Goal: Transaction & Acquisition: Purchase product/service

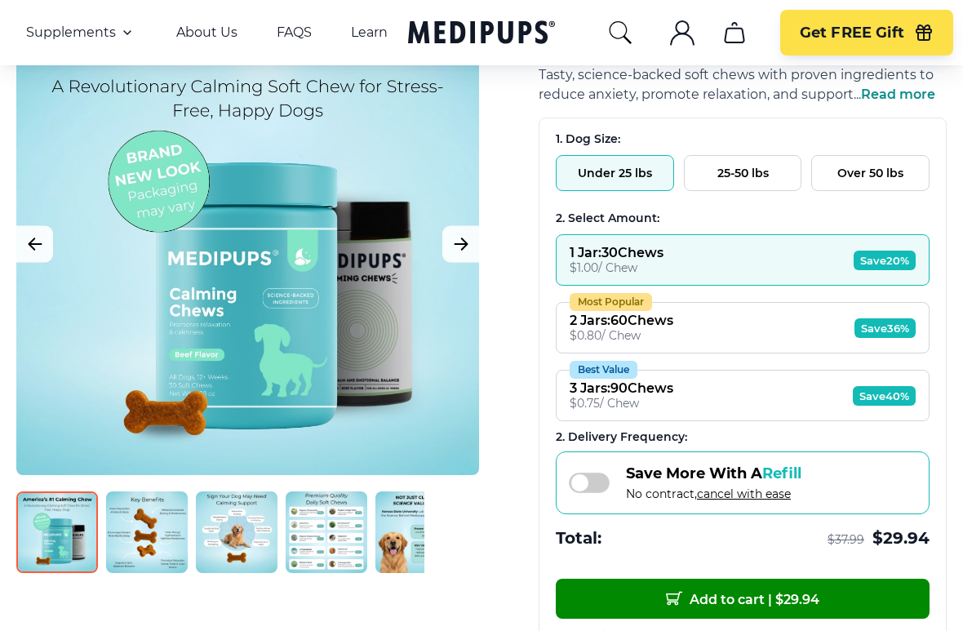
scroll to position [250, 0]
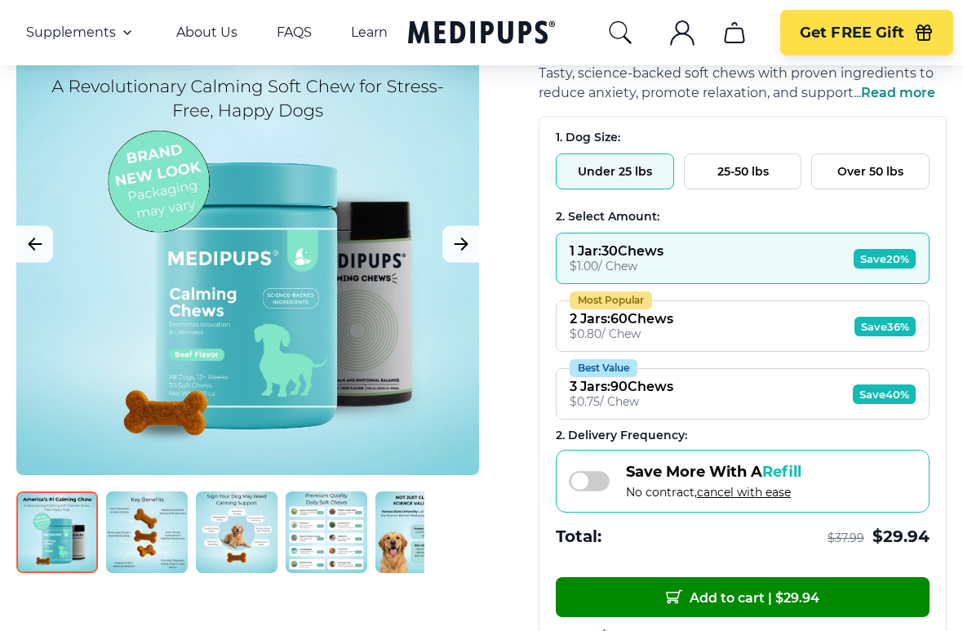
click at [325, 549] on img at bounding box center [327, 532] width 82 height 82
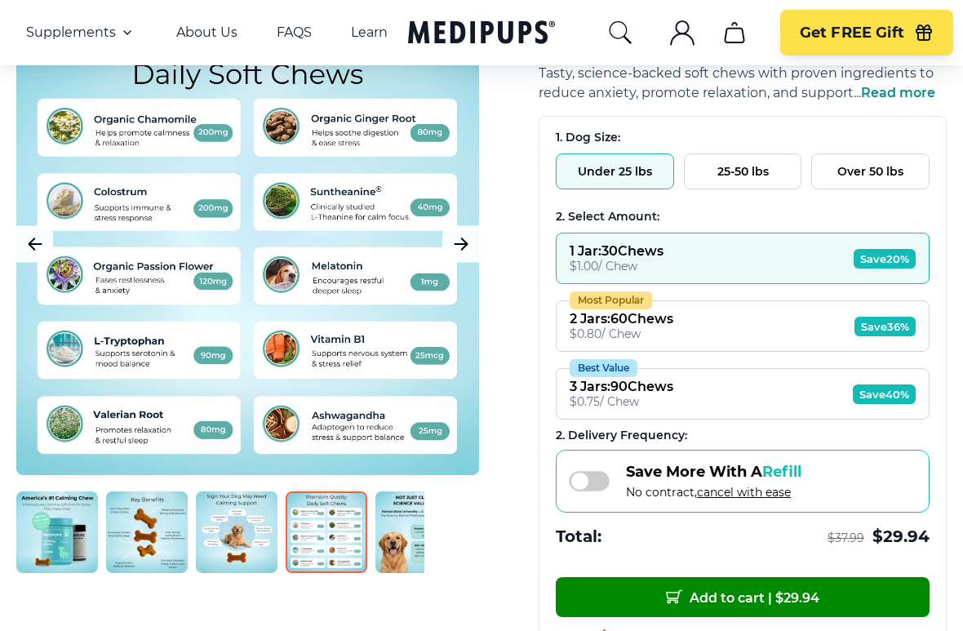
click at [233, 550] on img at bounding box center [237, 532] width 82 height 82
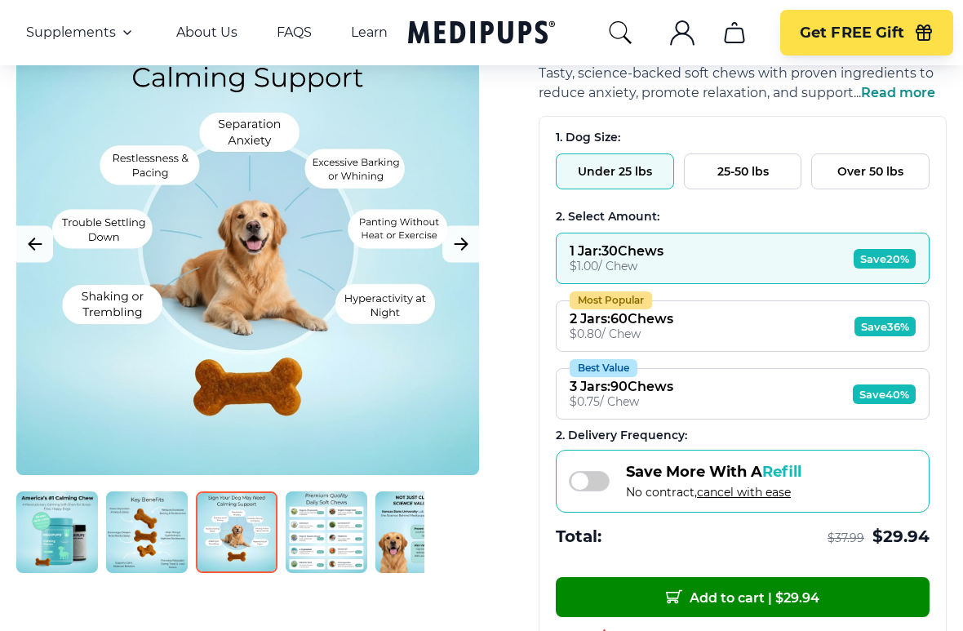
click at [144, 547] on img at bounding box center [147, 532] width 82 height 82
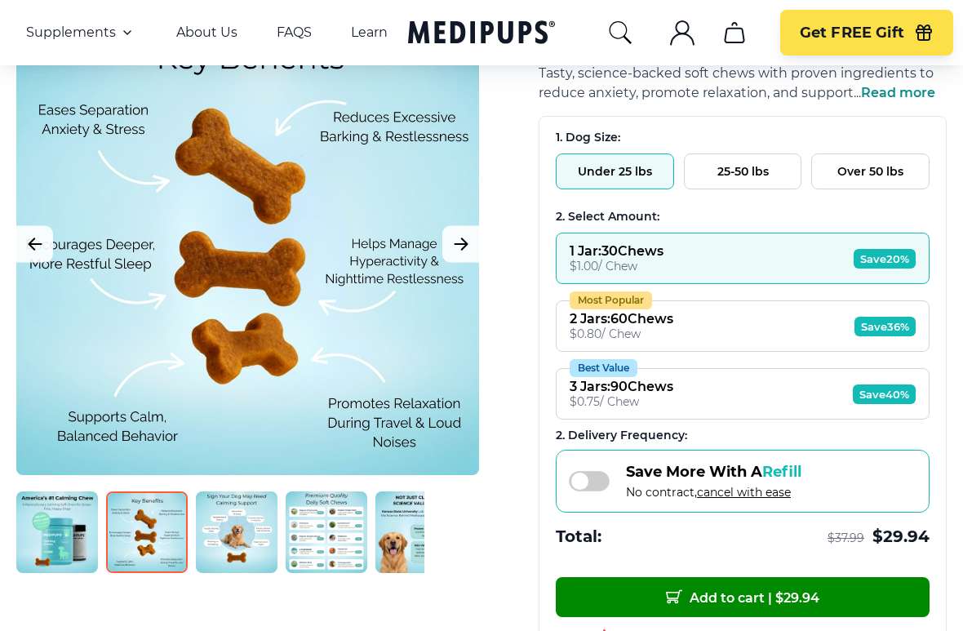
click at [383, 544] on img at bounding box center [416, 532] width 82 height 82
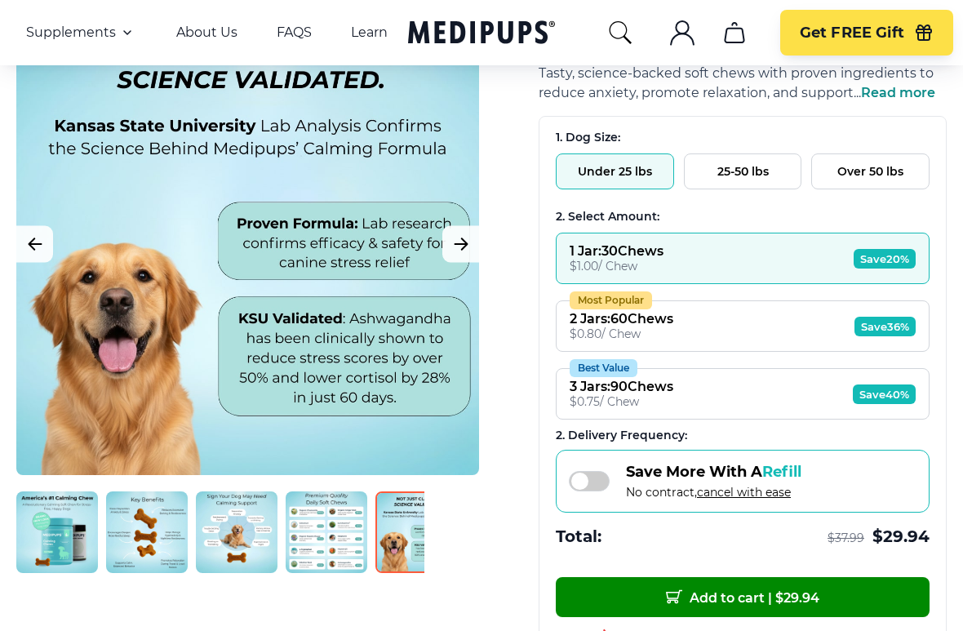
click at [315, 550] on img at bounding box center [327, 532] width 82 height 82
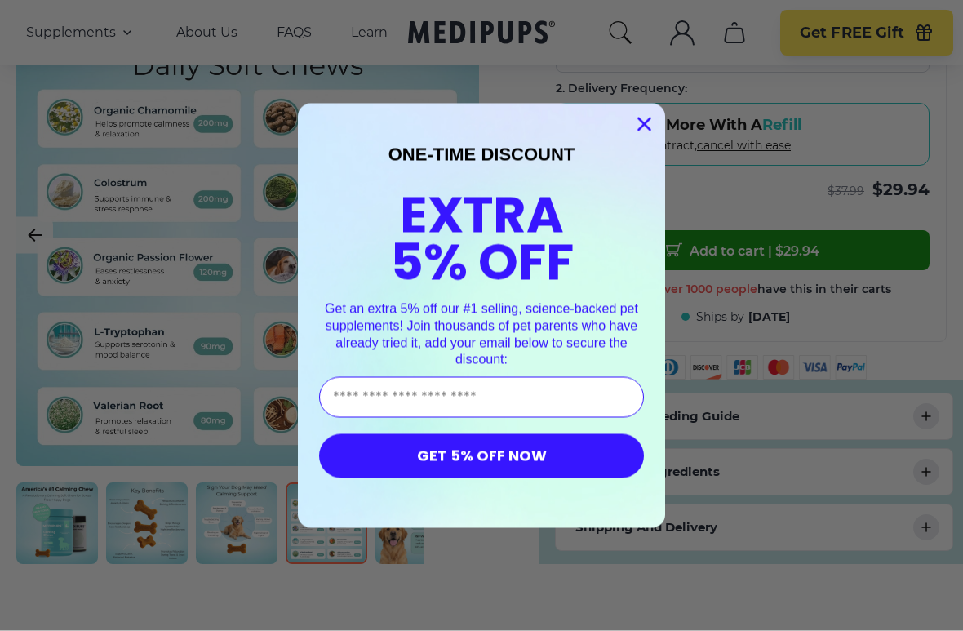
scroll to position [598, 0]
click at [649, 122] on circle "Close dialog" at bounding box center [644, 123] width 27 height 27
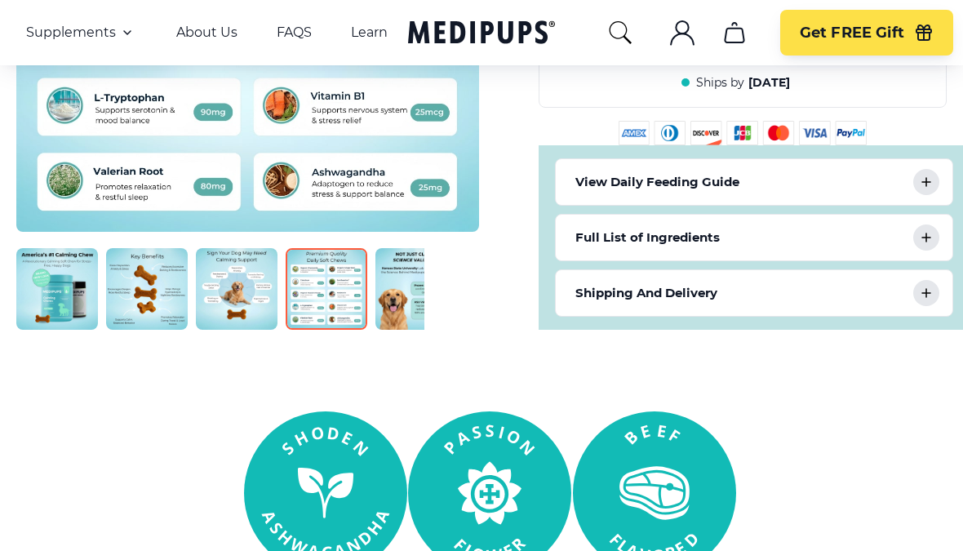
scroll to position [827, 0]
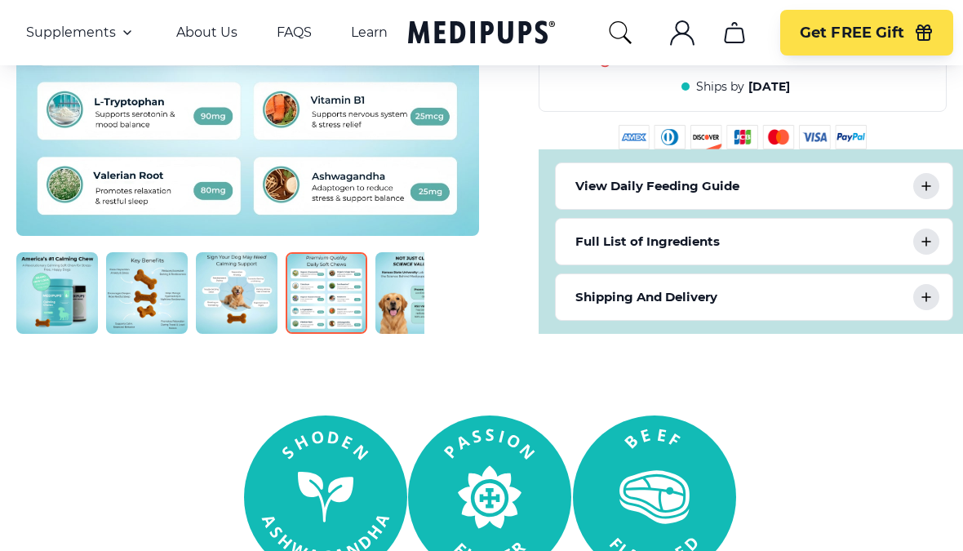
click at [134, 304] on img at bounding box center [147, 293] width 82 height 82
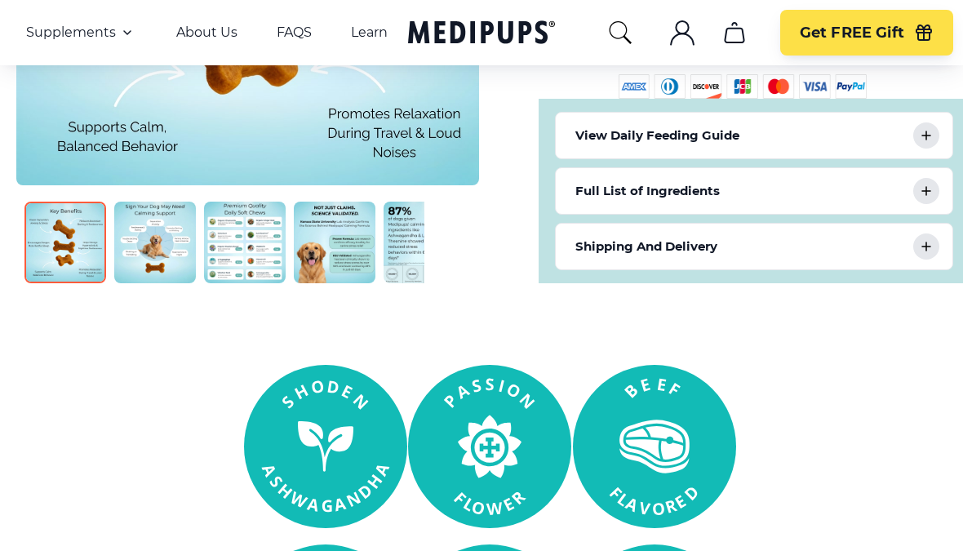
scroll to position [0, 82]
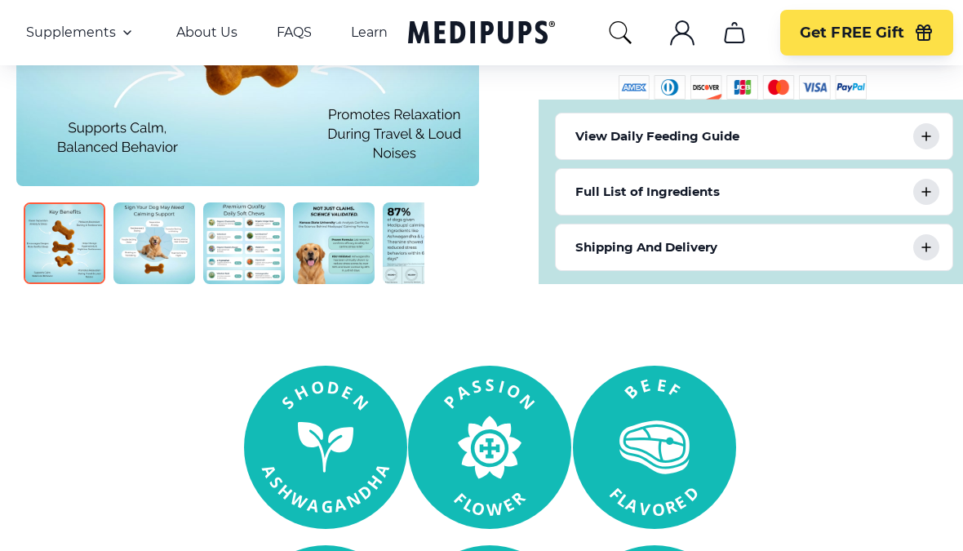
click at [587, 140] on p "View Daily Feeding Guide" at bounding box center [657, 136] width 164 height 20
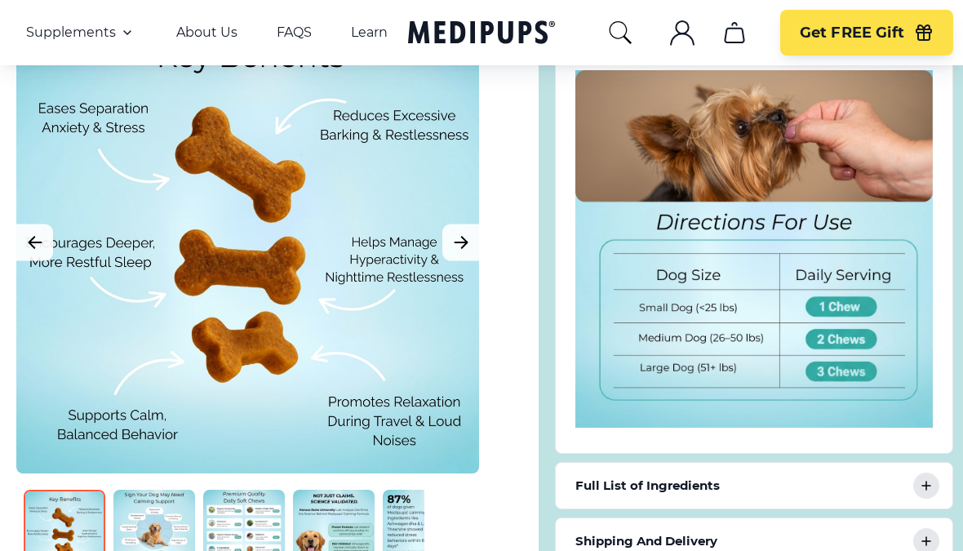
scroll to position [965, 0]
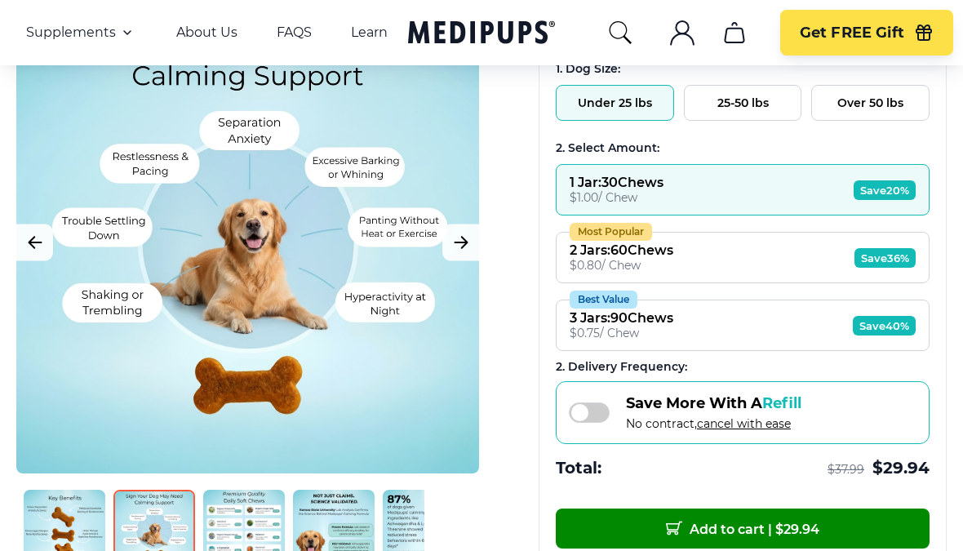
click at [583, 341] on div "$ 0.75 / Chew" at bounding box center [622, 333] width 104 height 15
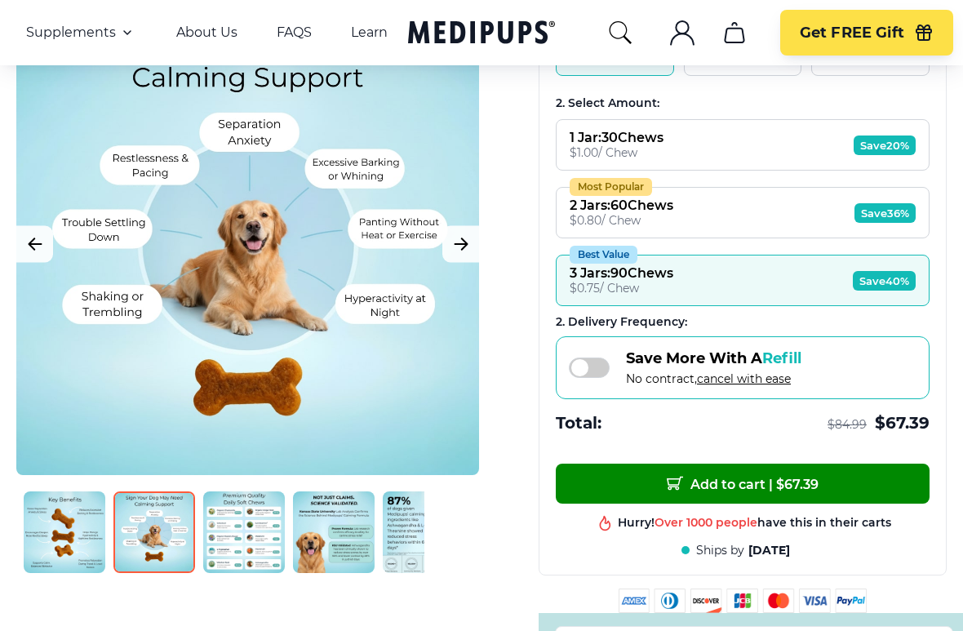
scroll to position [371, 0]
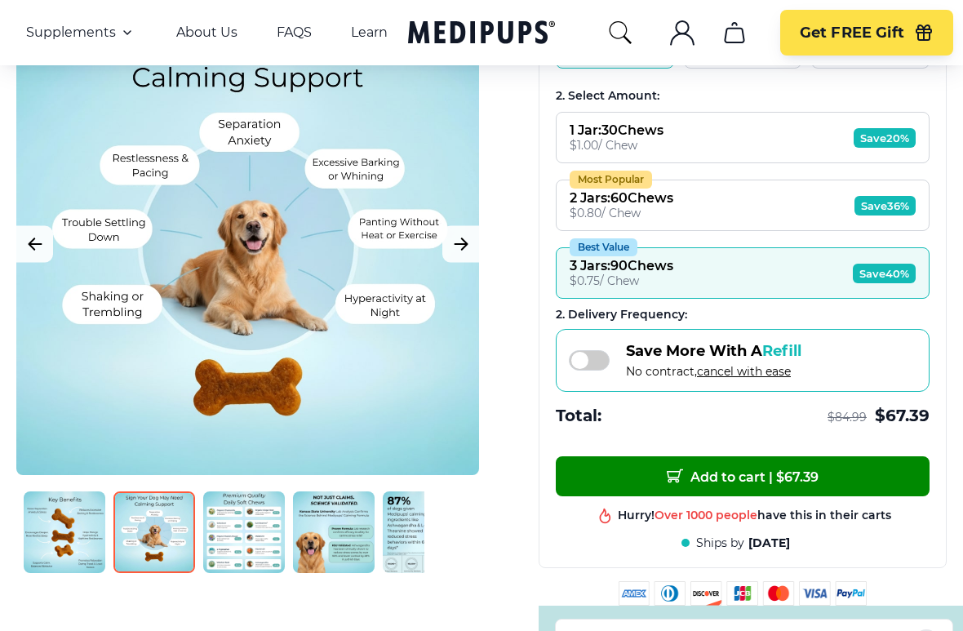
click at [544, 439] on div "1. Dog Size: Under 25 lbs 25-50 lbs Over 50 lbs 2. Select Amount: 1 Jar : 30 Ch…" at bounding box center [742, 218] width 406 height 444
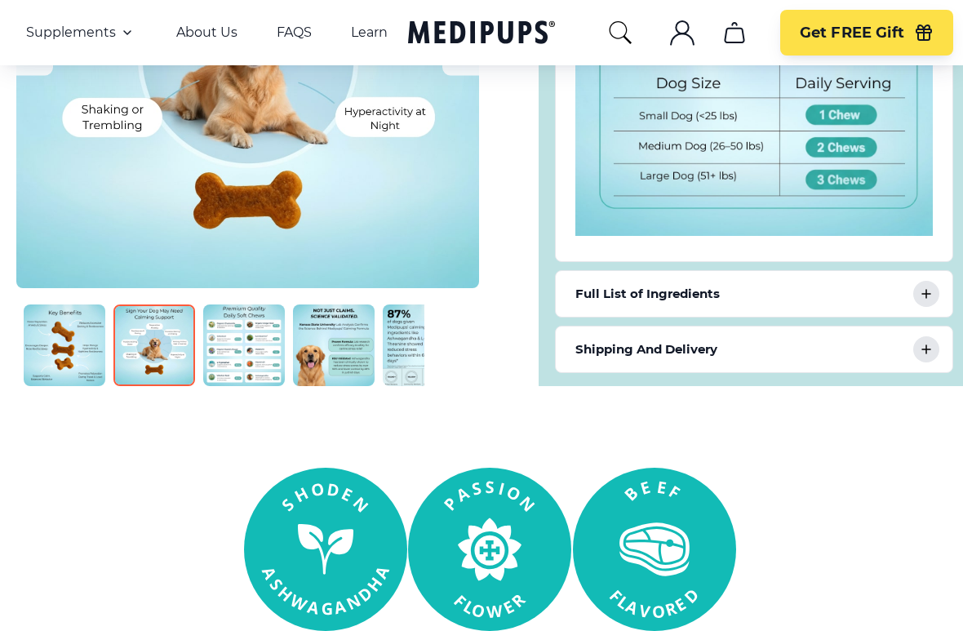
scroll to position [1158, 0]
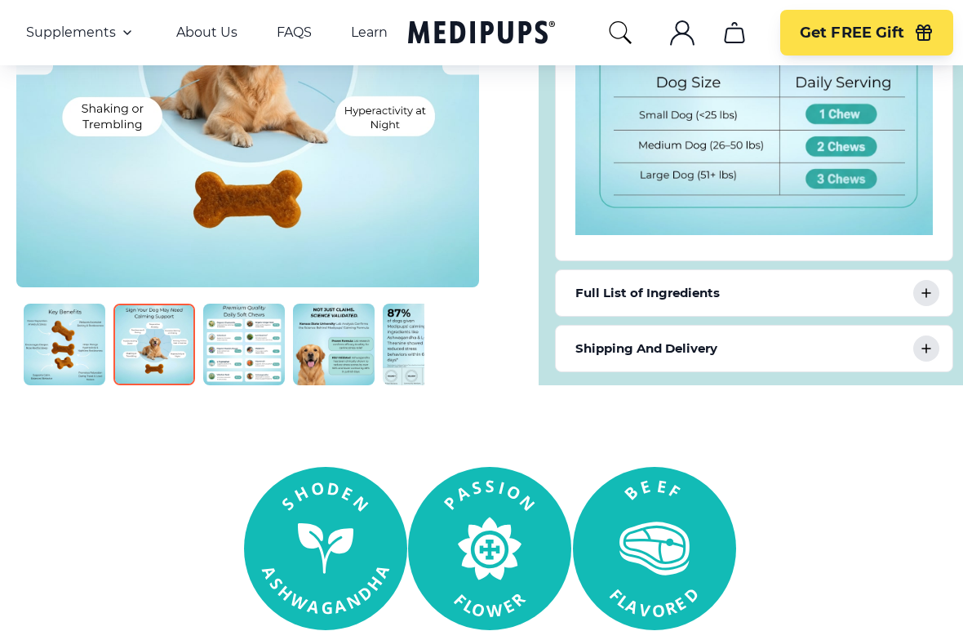
click at [315, 352] on img at bounding box center [334, 345] width 82 height 82
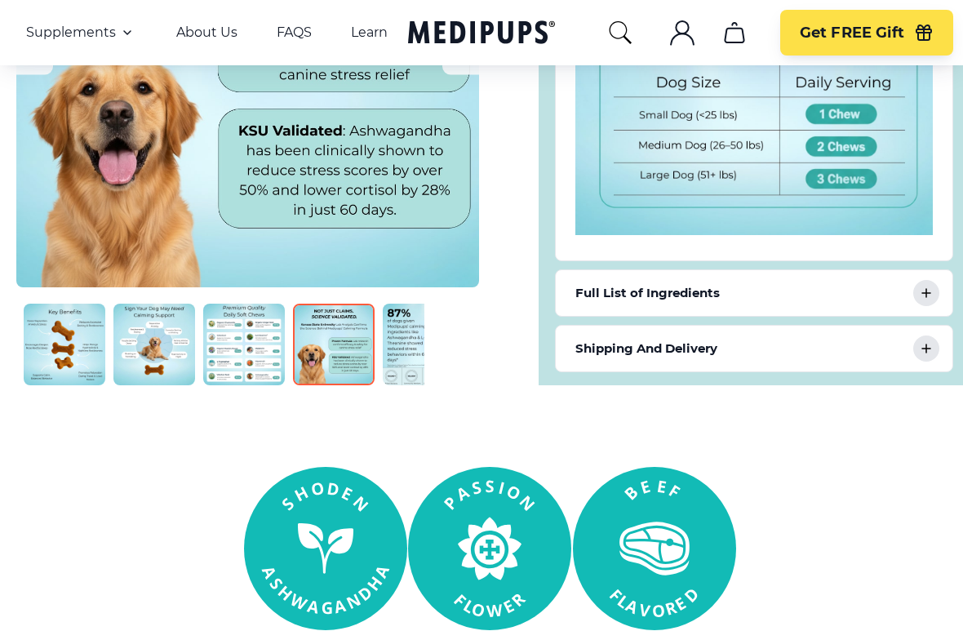
click at [383, 370] on img at bounding box center [424, 345] width 82 height 82
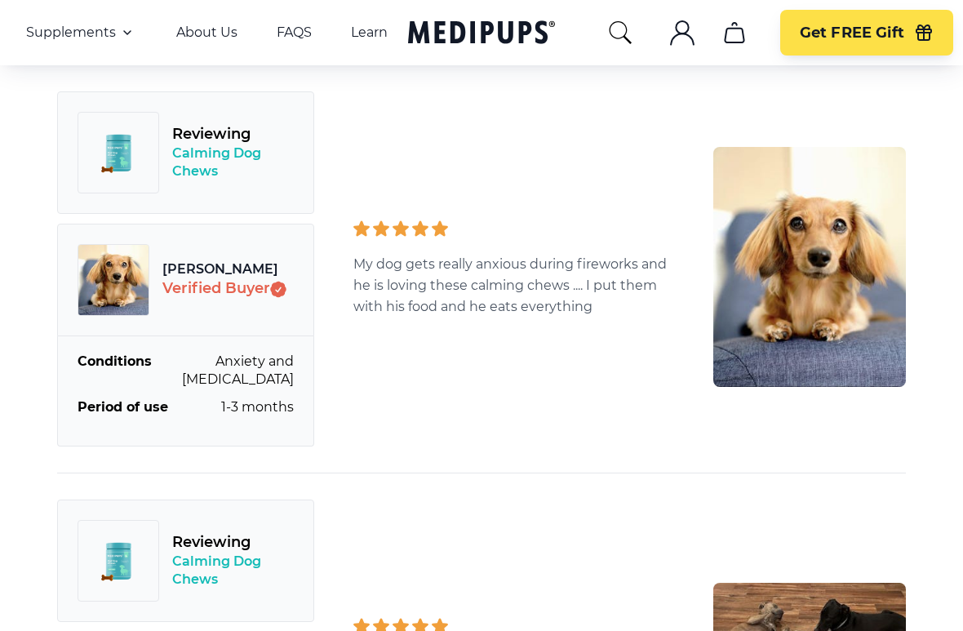
scroll to position [5261, 0]
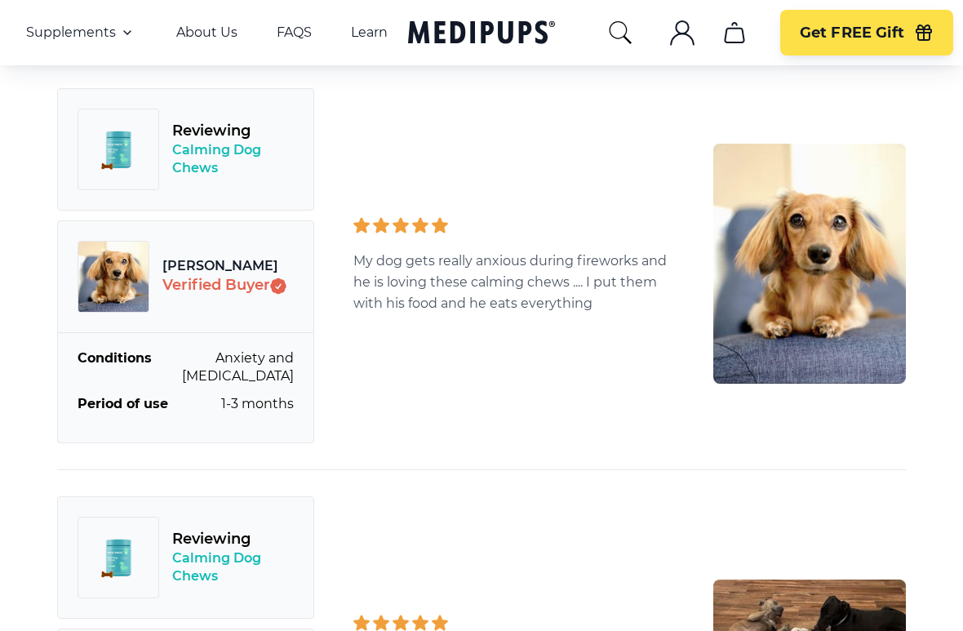
click at [793, 33] on button "Get FREE Gift" at bounding box center [866, 33] width 173 height 46
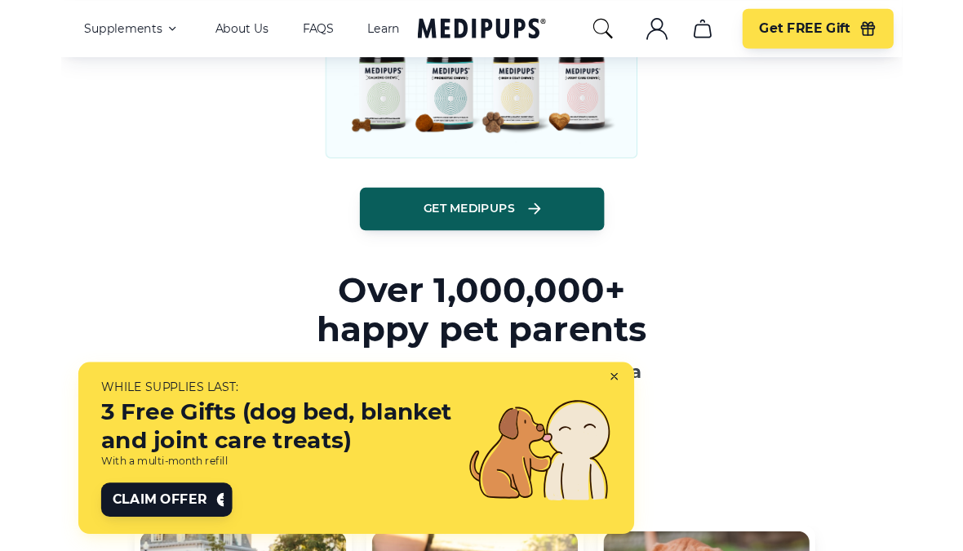
scroll to position [1908, 0]
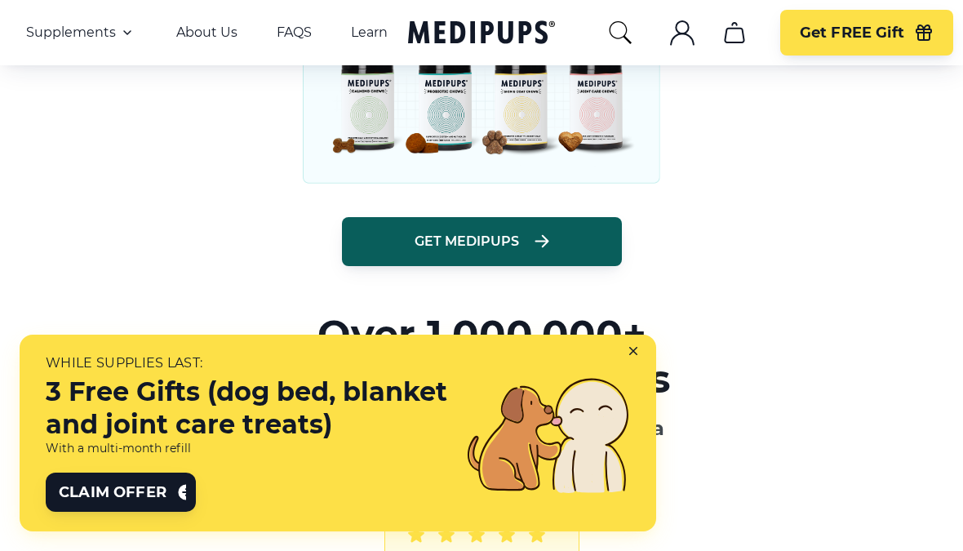
click at [405, 246] on button "Get Medipups" at bounding box center [482, 241] width 280 height 49
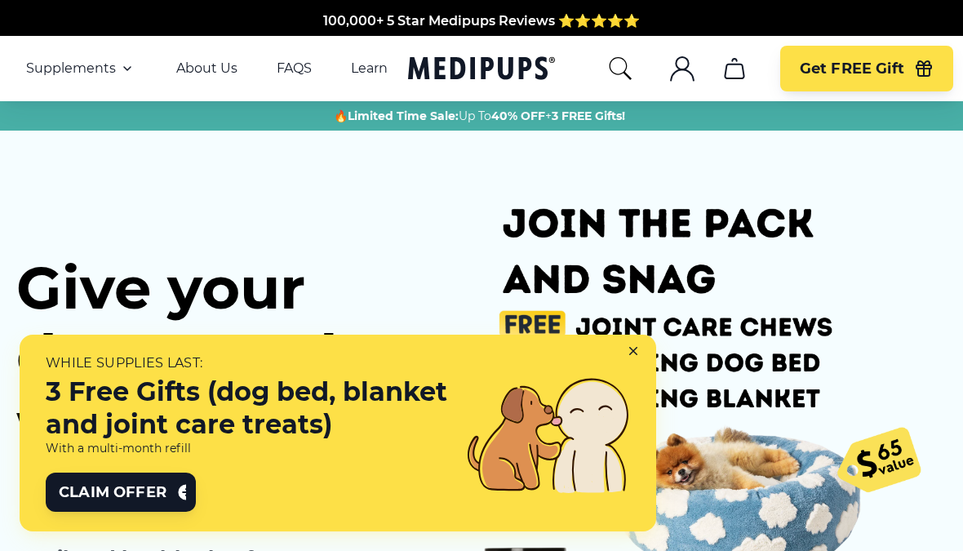
click at [72, 77] on button "Supplements" at bounding box center [81, 69] width 111 height 20
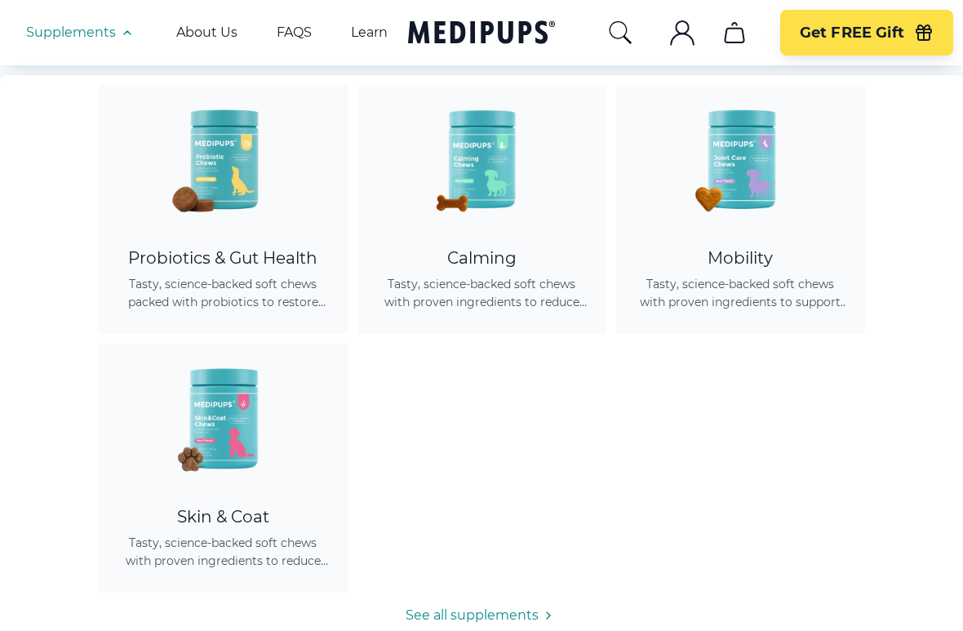
scroll to position [125, 0]
click at [1, 90] on div "Probiotics & Gut Health Tasty, science-backed soft chews packed with probiotics…" at bounding box center [481, 340] width 963 height 530
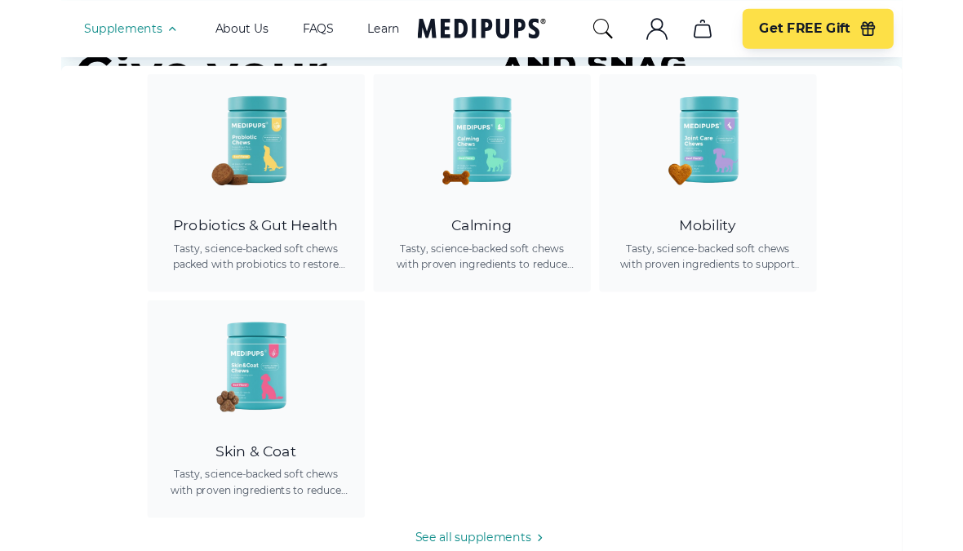
scroll to position [202, 0]
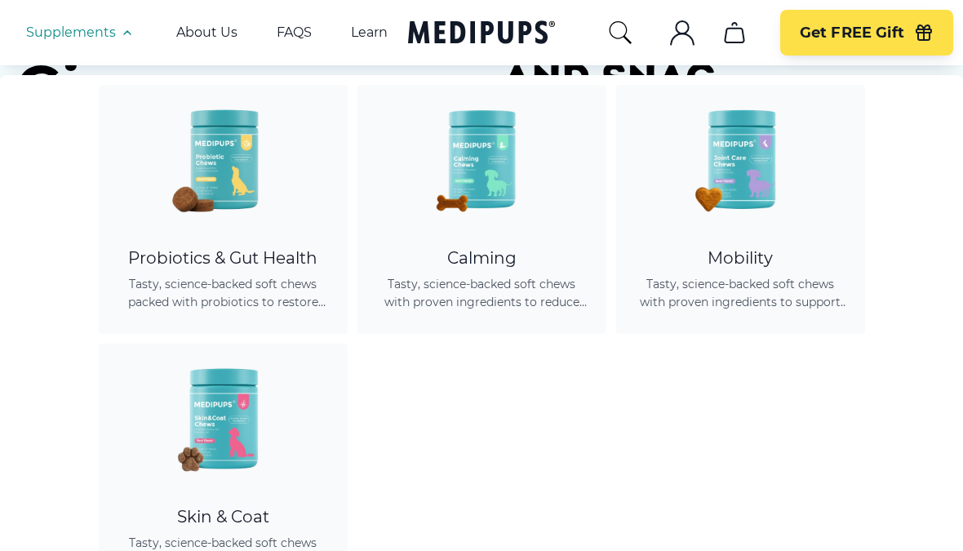
click at [78, 283] on div "Probiotics & Gut Health Tasty, science-backed soft chews packed with probiotics…" at bounding box center [481, 340] width 963 height 530
click at [404, 278] on span "Tasty, science-backed soft chews with proven ingredients to reduce anxiety, pro…" at bounding box center [482, 293] width 210 height 36
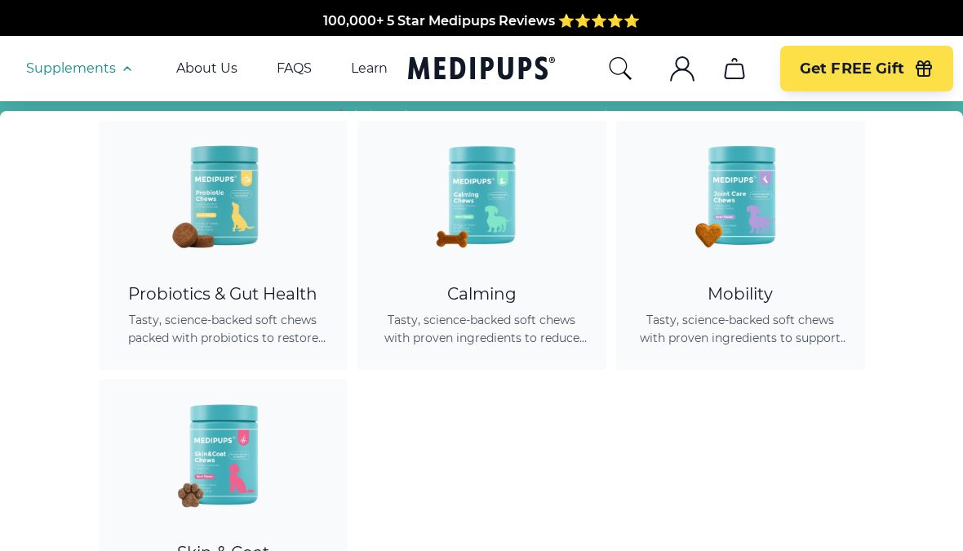
click at [236, 289] on div at bounding box center [247, 420] width 463 height 463
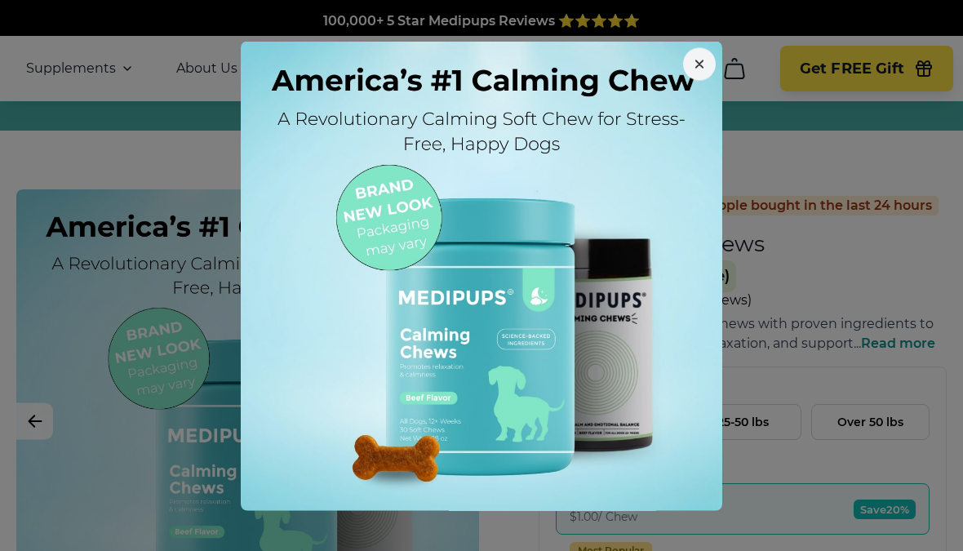
click at [698, 94] on img at bounding box center [481, 281] width 481 height 481
click at [697, 71] on button "button" at bounding box center [699, 63] width 33 height 33
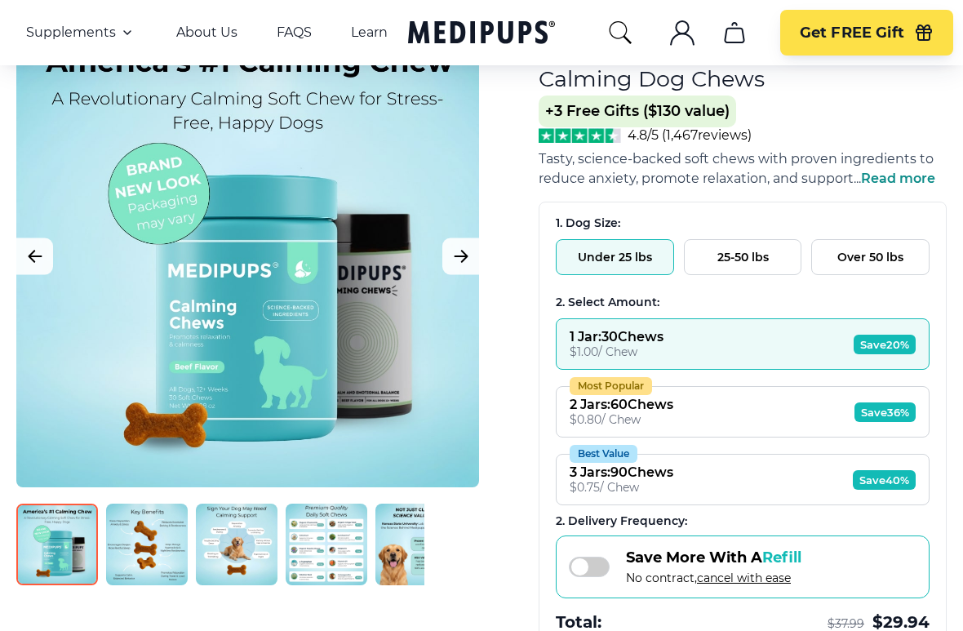
scroll to position [165, 0]
click at [839, 259] on button "Over 50 lbs" at bounding box center [870, 257] width 118 height 36
